Goal: Find specific page/section: Find specific page/section

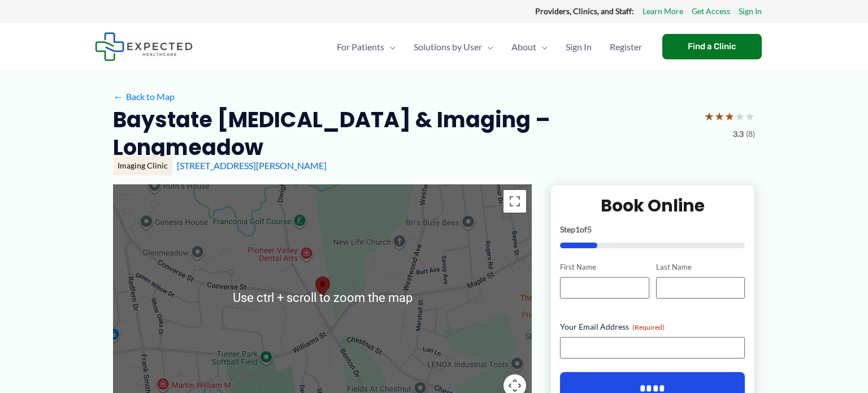
scroll to position [2, 0]
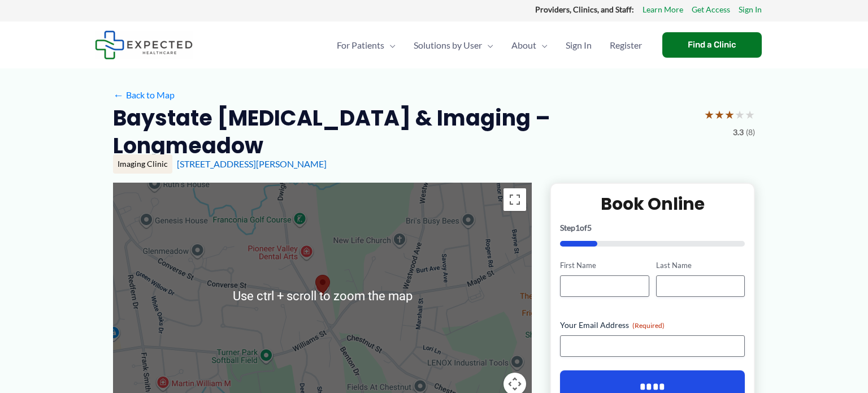
click at [403, 323] on div at bounding box center [322, 296] width 419 height 226
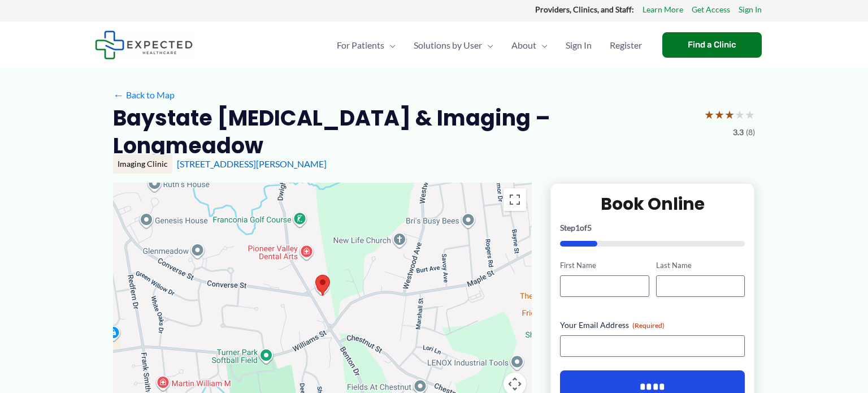
click at [307, 234] on div at bounding box center [322, 296] width 419 height 226
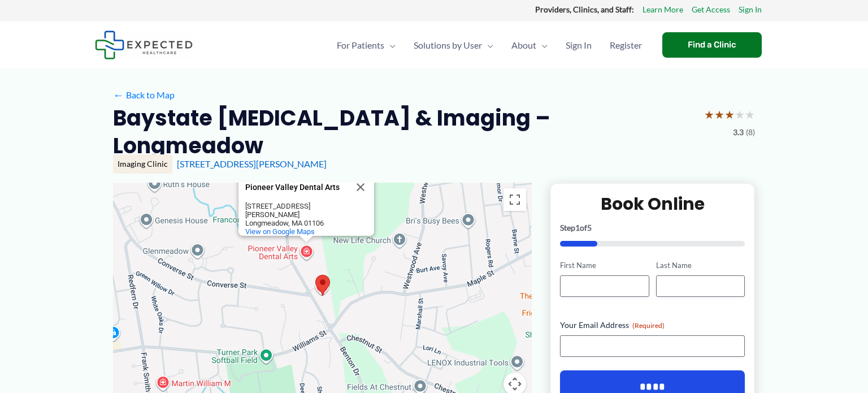
click at [307, 234] on div "Pioneer Valley Dental Arts [GEOGRAPHIC_DATA] Dental Arts [STREET_ADDRESS][PERSO…" at bounding box center [322, 296] width 419 height 226
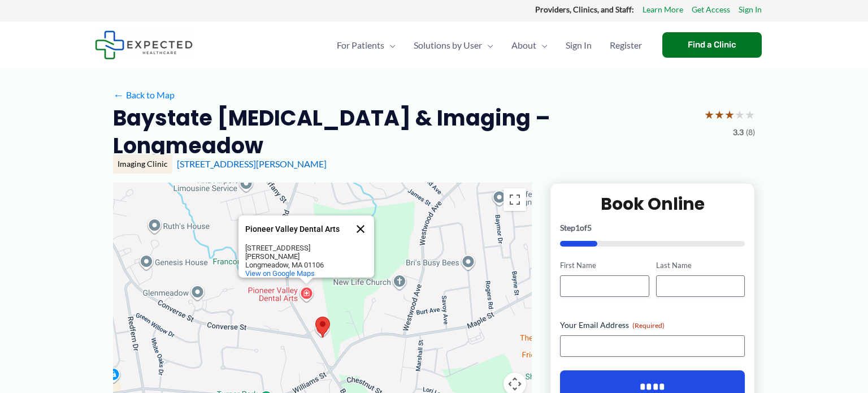
click at [361, 215] on button "Close" at bounding box center [360, 228] width 27 height 27
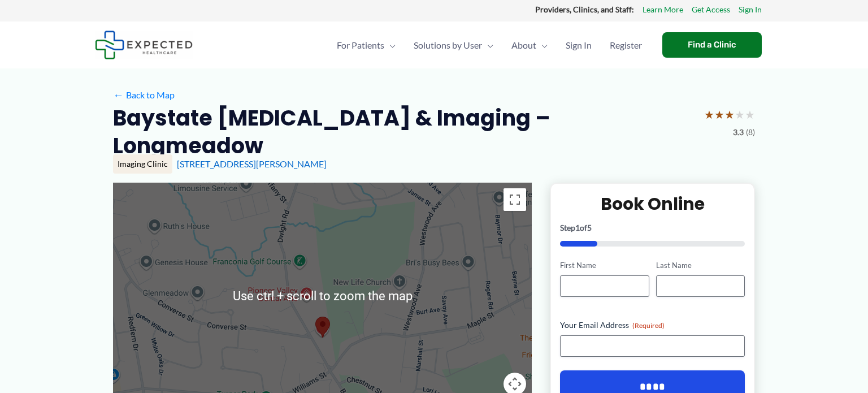
click at [307, 228] on div at bounding box center [322, 296] width 419 height 226
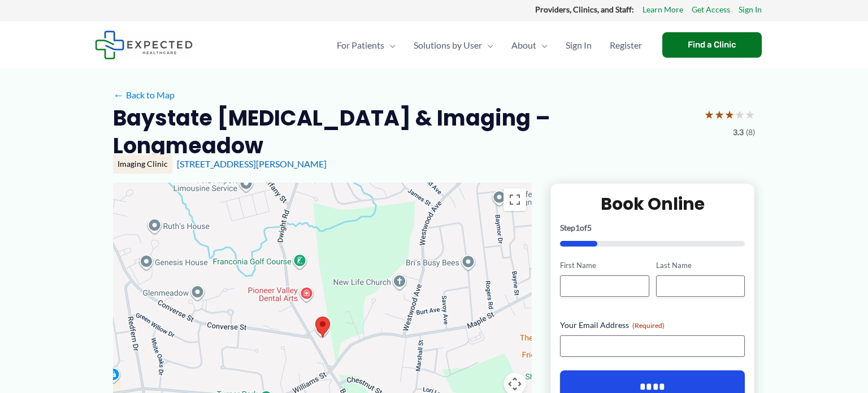
click at [467, 328] on div at bounding box center [322, 296] width 419 height 226
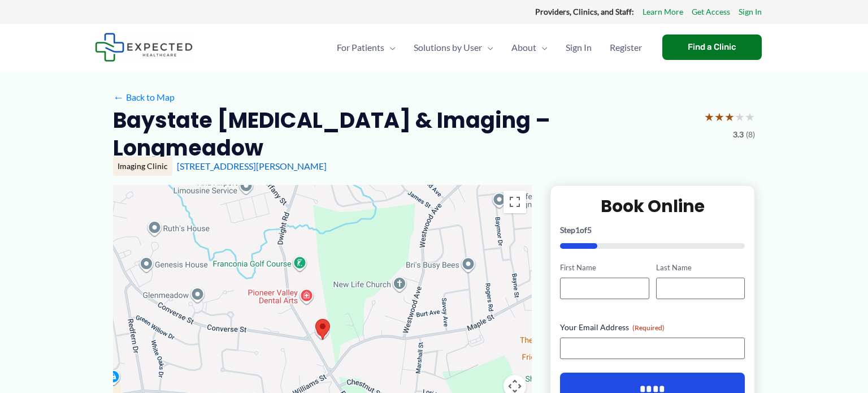
scroll to position [0, 0]
click at [371, 6] on div "Providers, Clinics, and Staff: Learn More Get Access Sign In" at bounding box center [434, 12] width 678 height 15
click at [753, 42] on div "Find a Clinic" at bounding box center [711, 46] width 99 height 25
